Goal: Task Accomplishment & Management: Complete application form

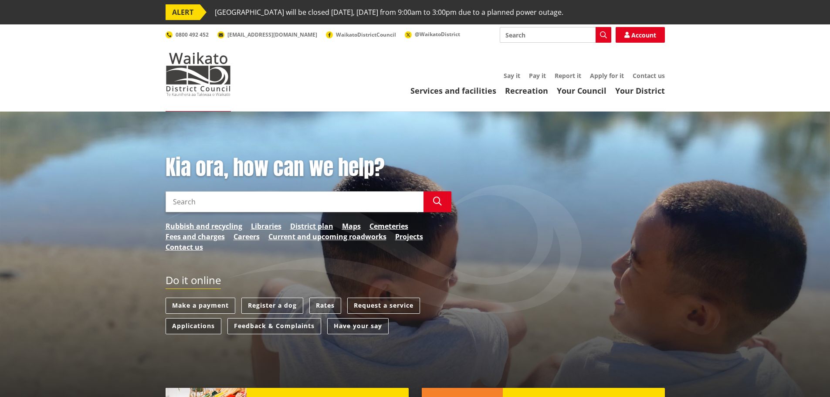
click at [188, 330] on link "Applications" at bounding box center [193, 326] width 56 height 16
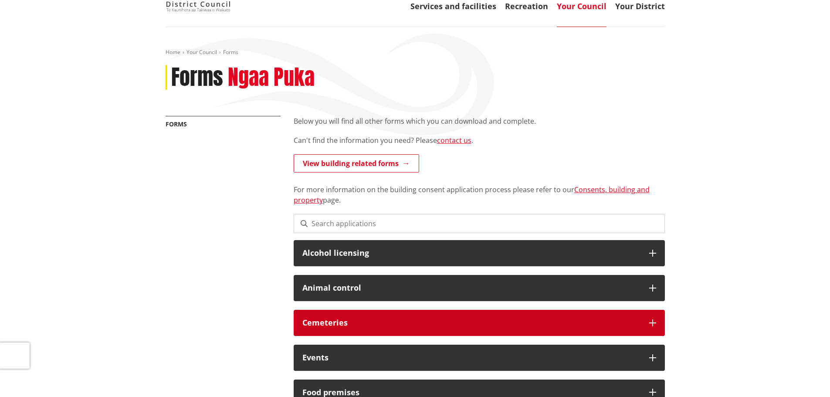
scroll to position [174, 0]
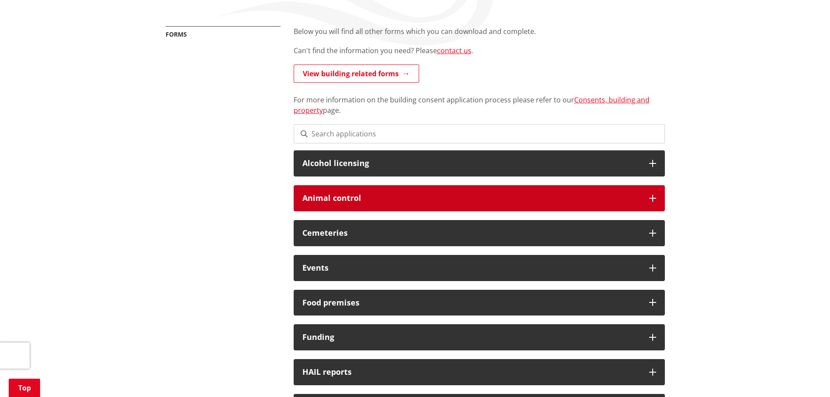
click at [335, 195] on h3 "Animal control" at bounding box center [471, 198] width 338 height 9
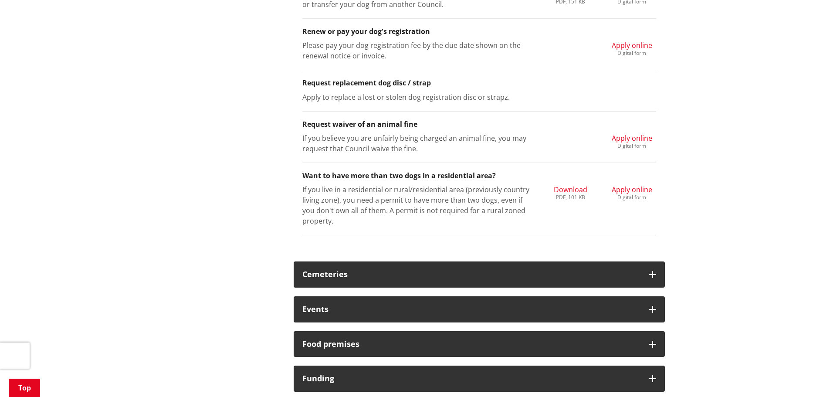
scroll to position [784, 0]
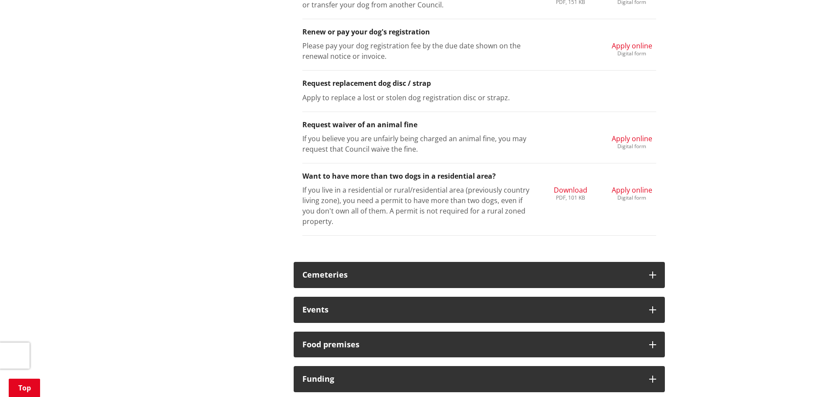
click at [636, 190] on span "Apply online" at bounding box center [631, 190] width 40 height 10
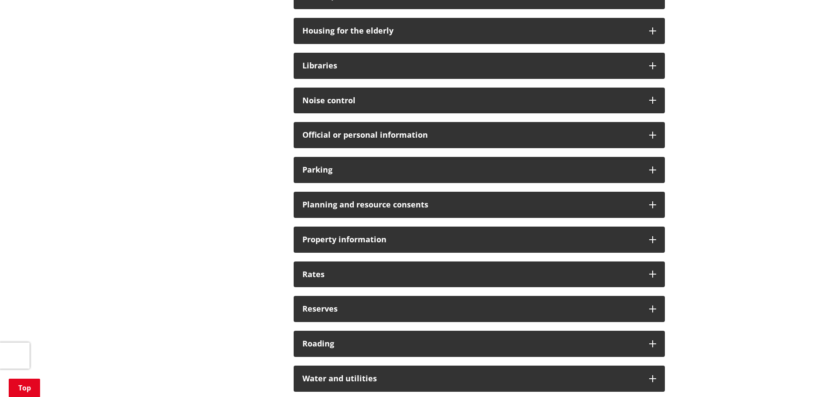
scroll to position [347, 0]
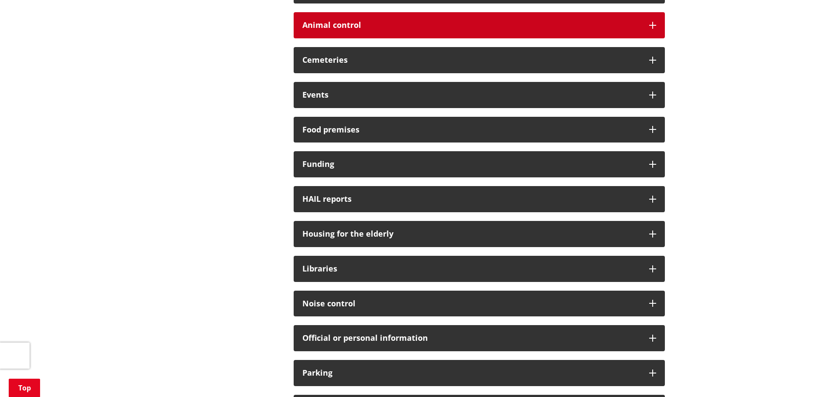
click at [333, 30] on div "Animal control" at bounding box center [479, 25] width 371 height 26
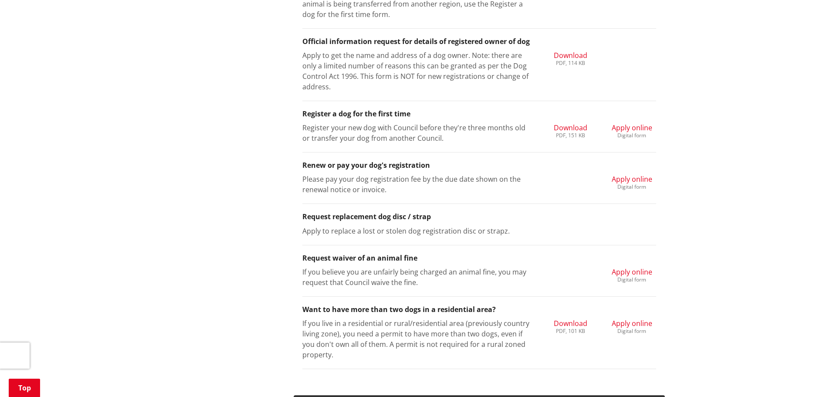
scroll to position [739, 0]
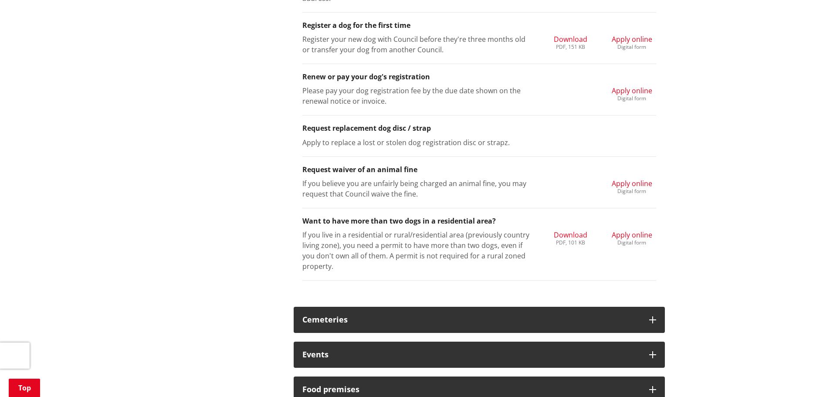
click at [640, 235] on span "Apply online" at bounding box center [631, 235] width 40 height 10
